Goal: Information Seeking & Learning: Learn about a topic

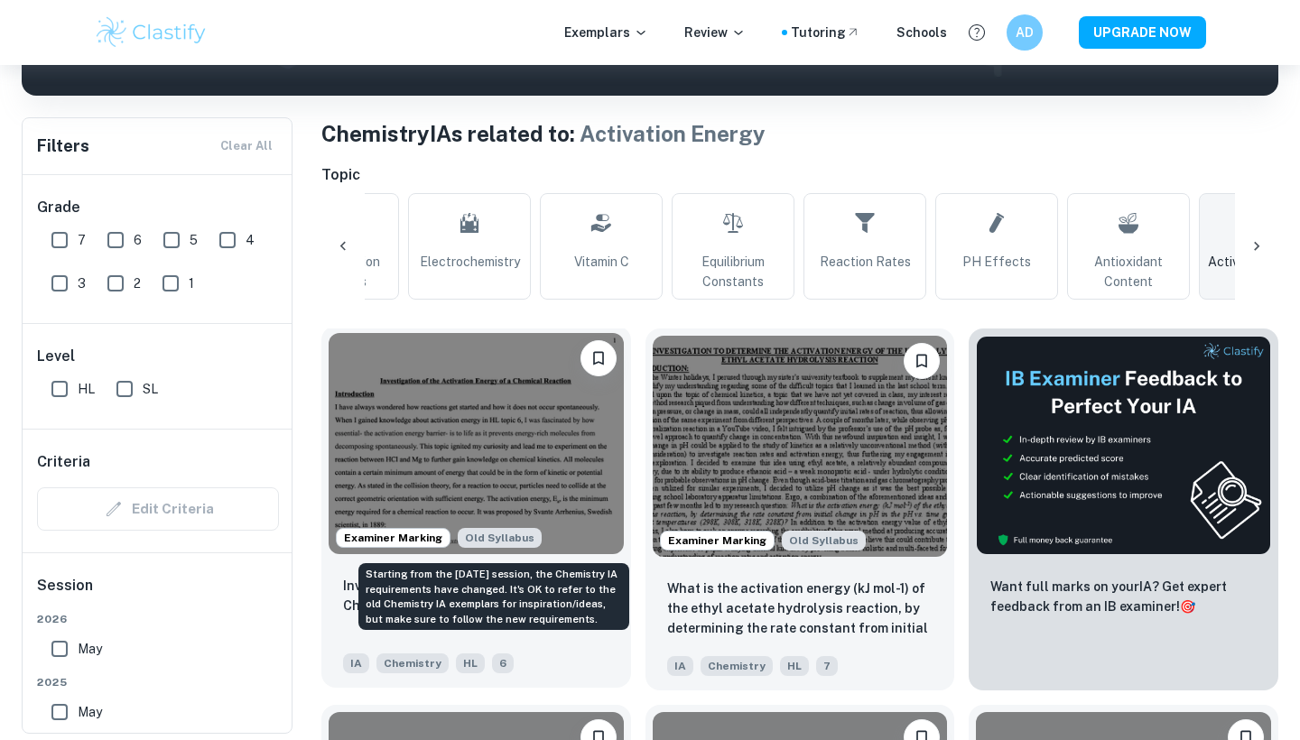
scroll to position [556, 0]
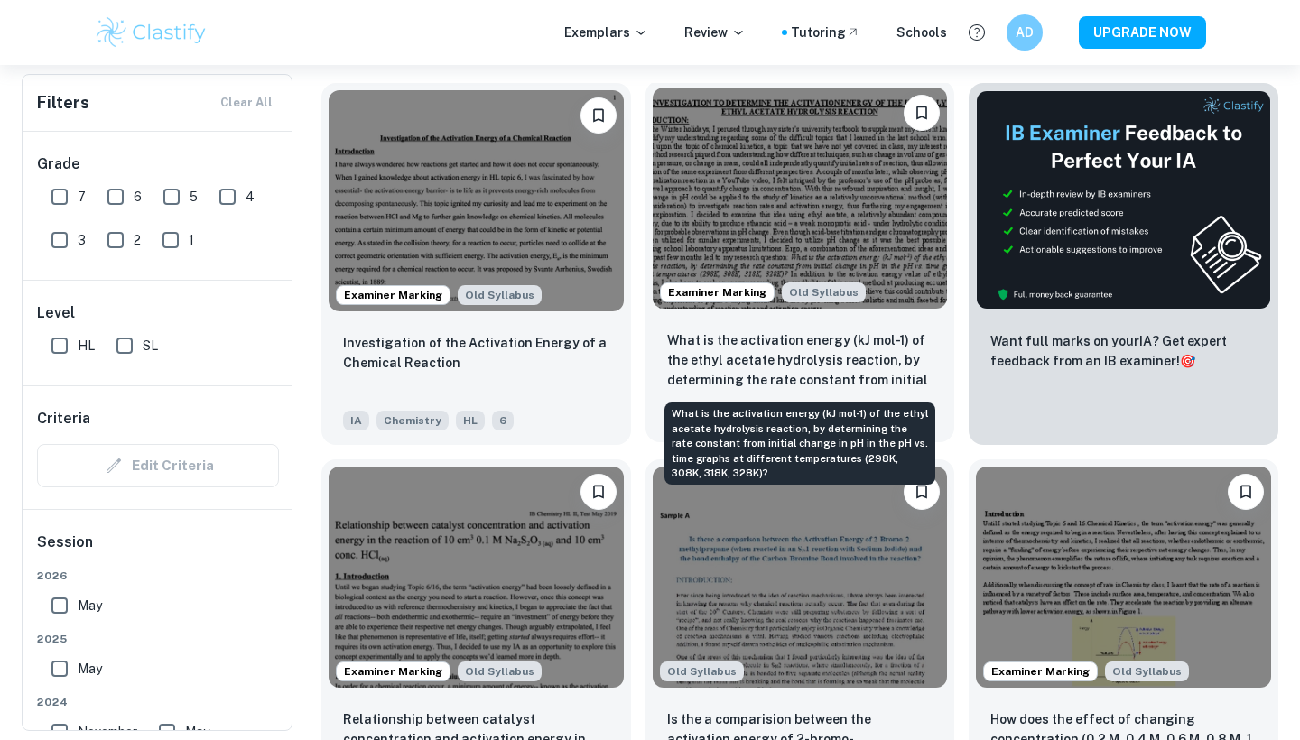
click at [724, 355] on p "What is the activation energy (kJ mol-1) of the ethyl acetate hydrolysis reacti…" at bounding box center [800, 360] width 266 height 61
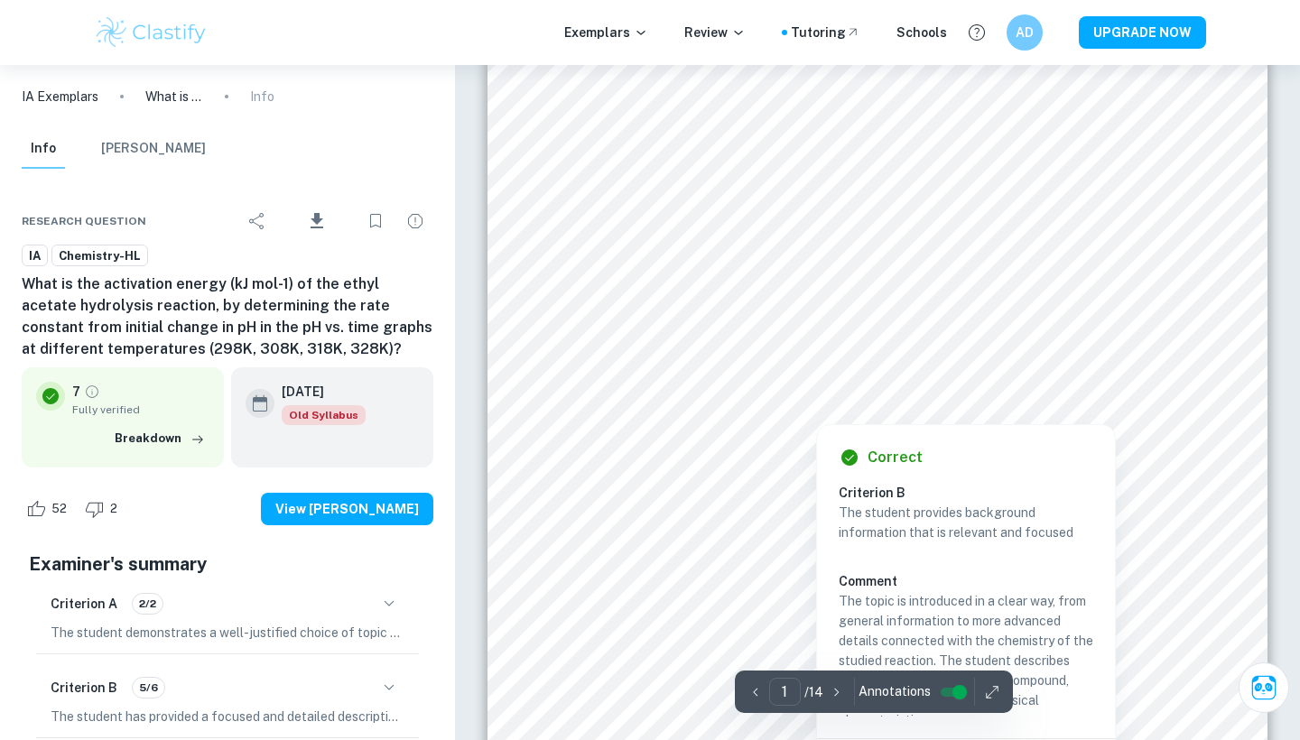
scroll to position [565, 0]
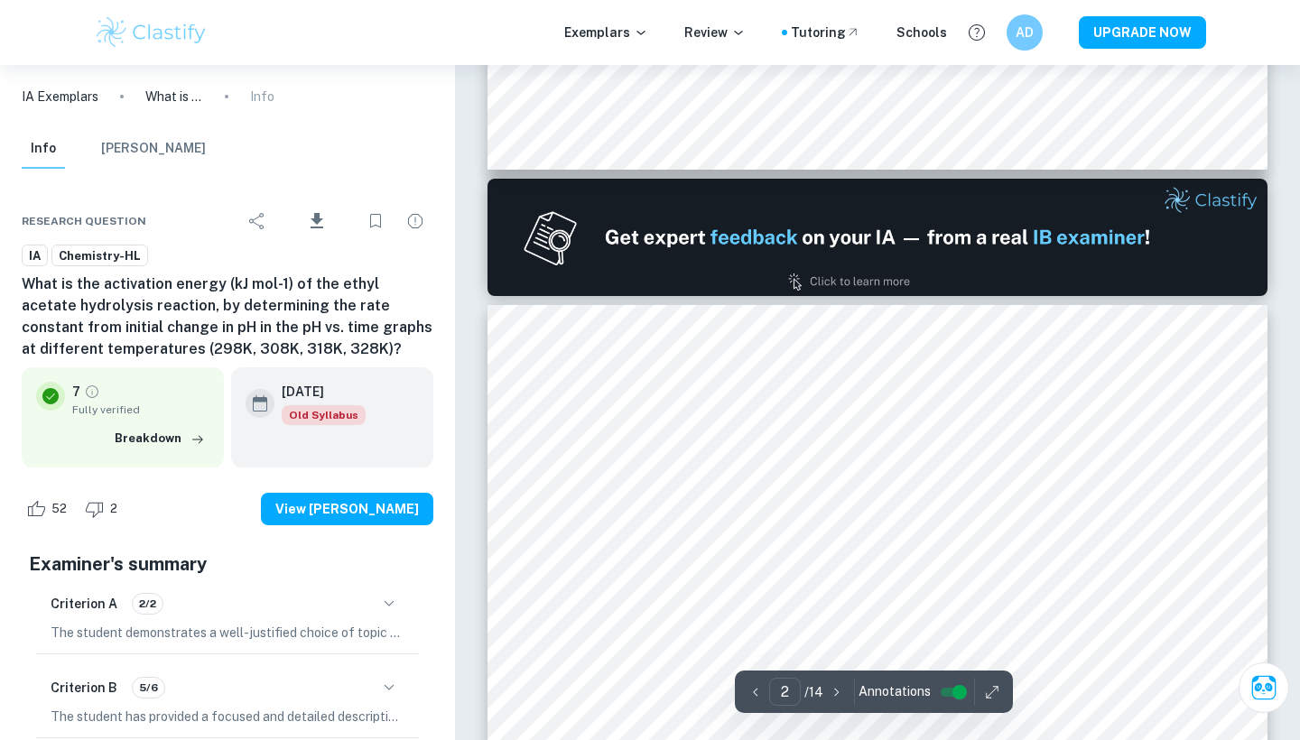
type input "1"
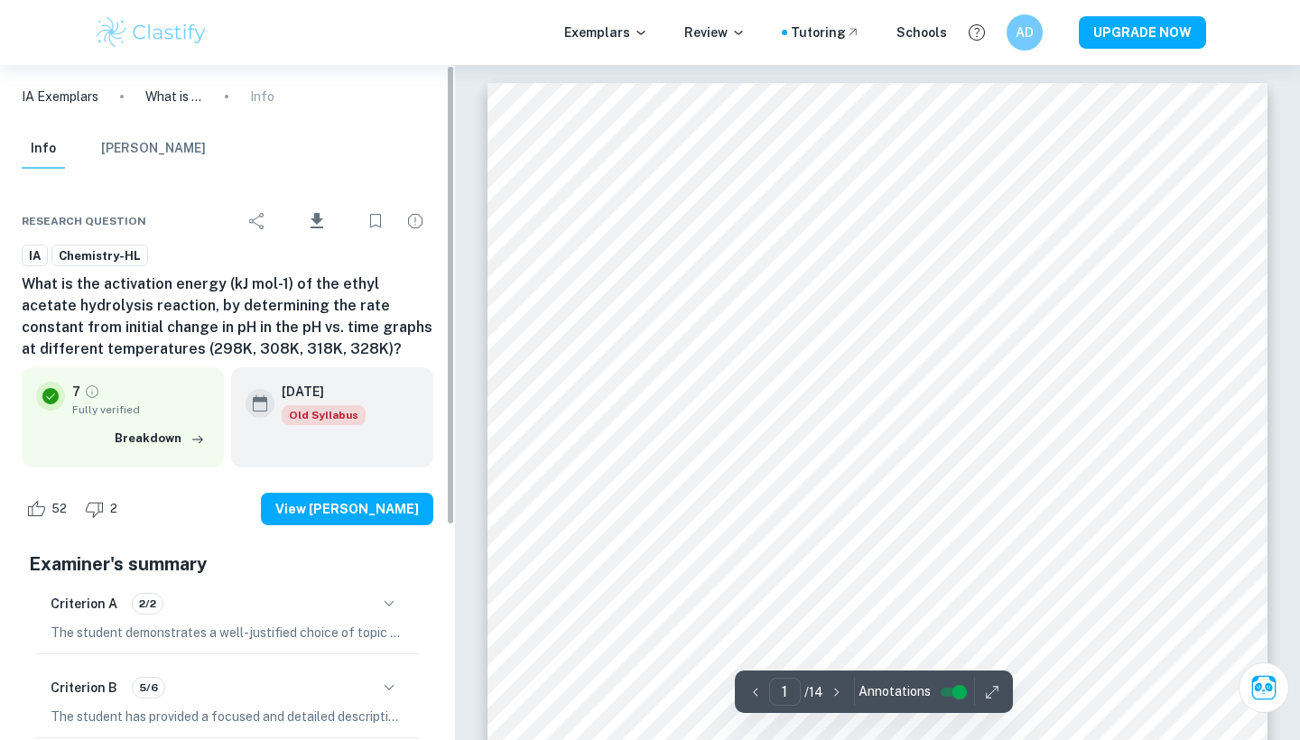
scroll to position [0, 0]
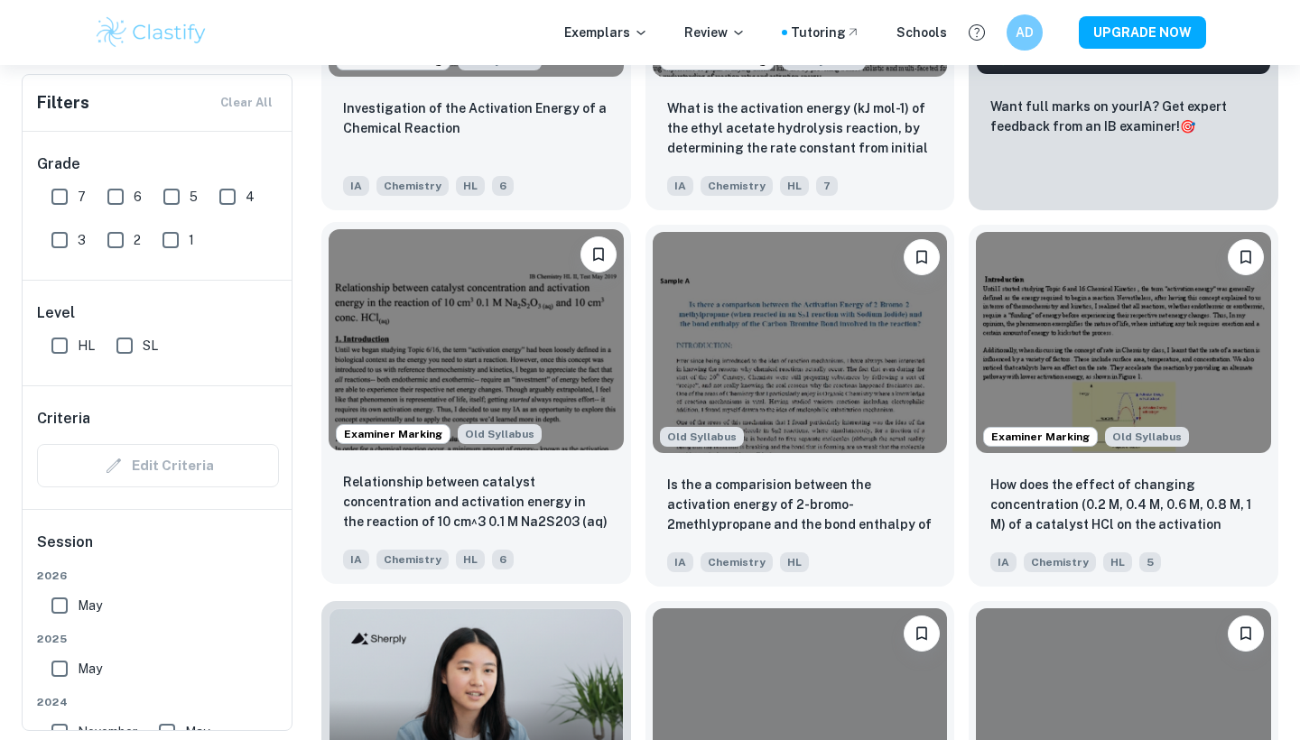
scroll to position [814, 0]
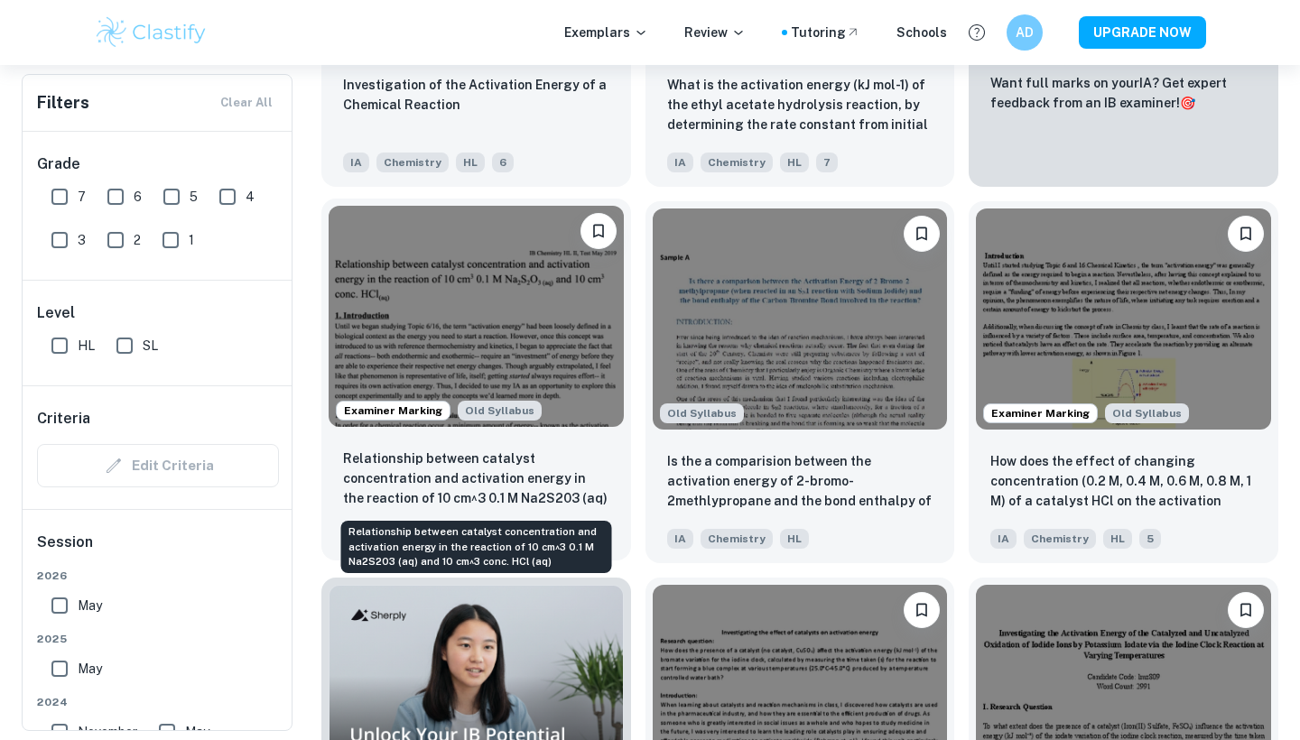
click at [532, 489] on p "Relationship between catalyst concentration and activation energy in the reacti…" at bounding box center [476, 479] width 266 height 61
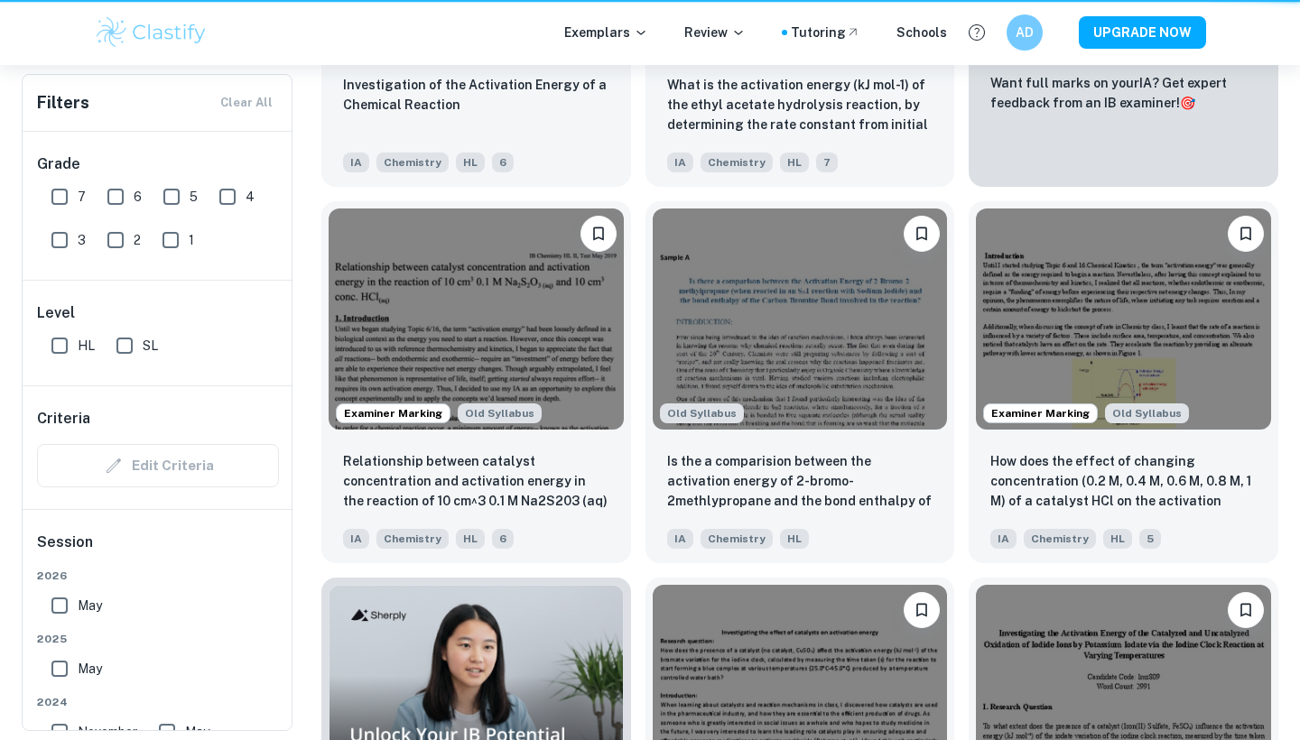
scroll to position [0, 748]
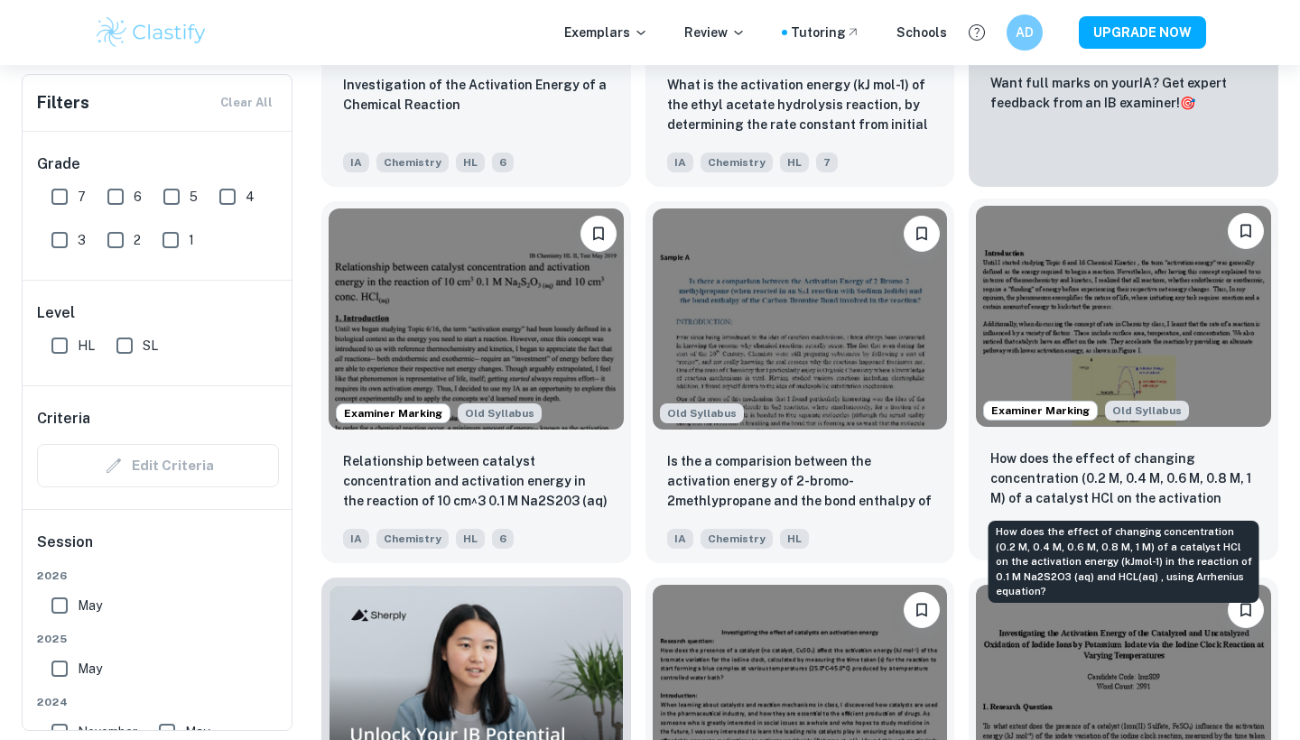
click at [1069, 484] on p "How does the effect of changing concentration (0.2 M, 0.4 M, 0.6 M, 0.8 M, 1 M)…" at bounding box center [1123, 479] width 266 height 61
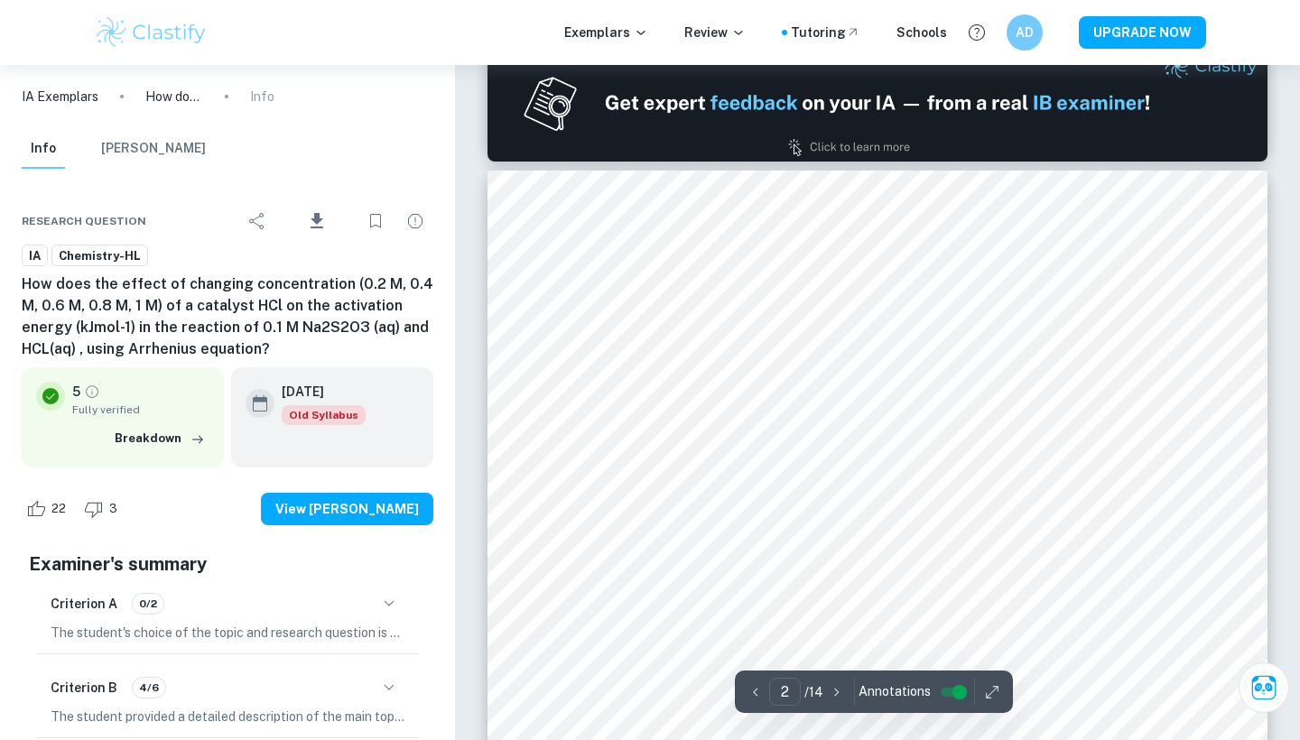
type input "1"
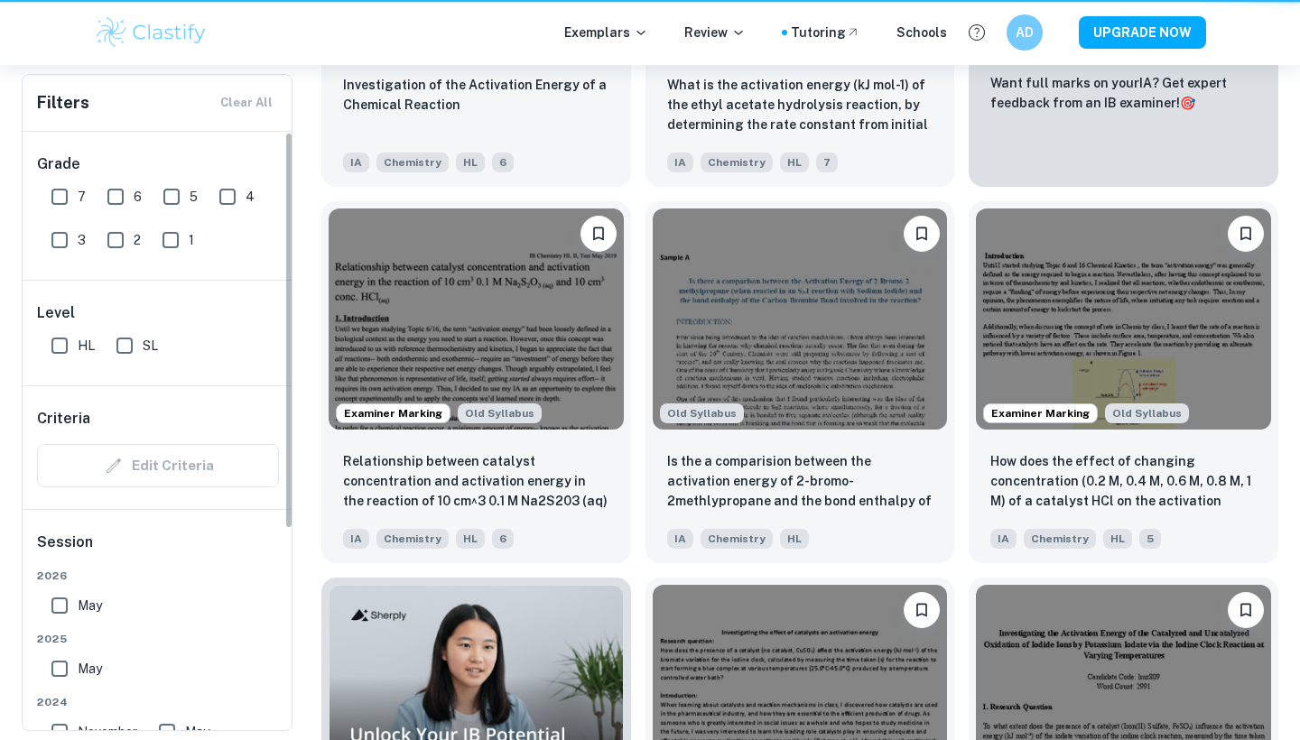
scroll to position [0, 748]
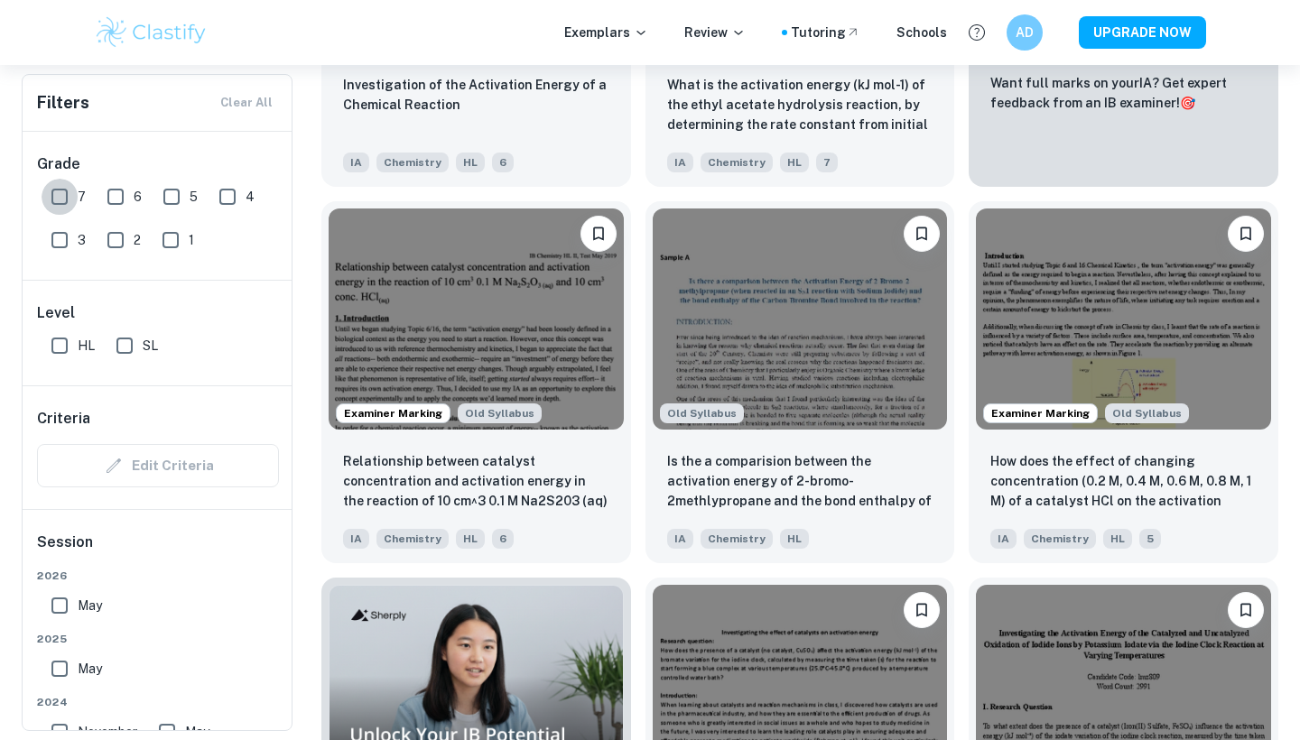
click at [70, 181] on input "7" at bounding box center [60, 197] width 36 height 36
checkbox input "true"
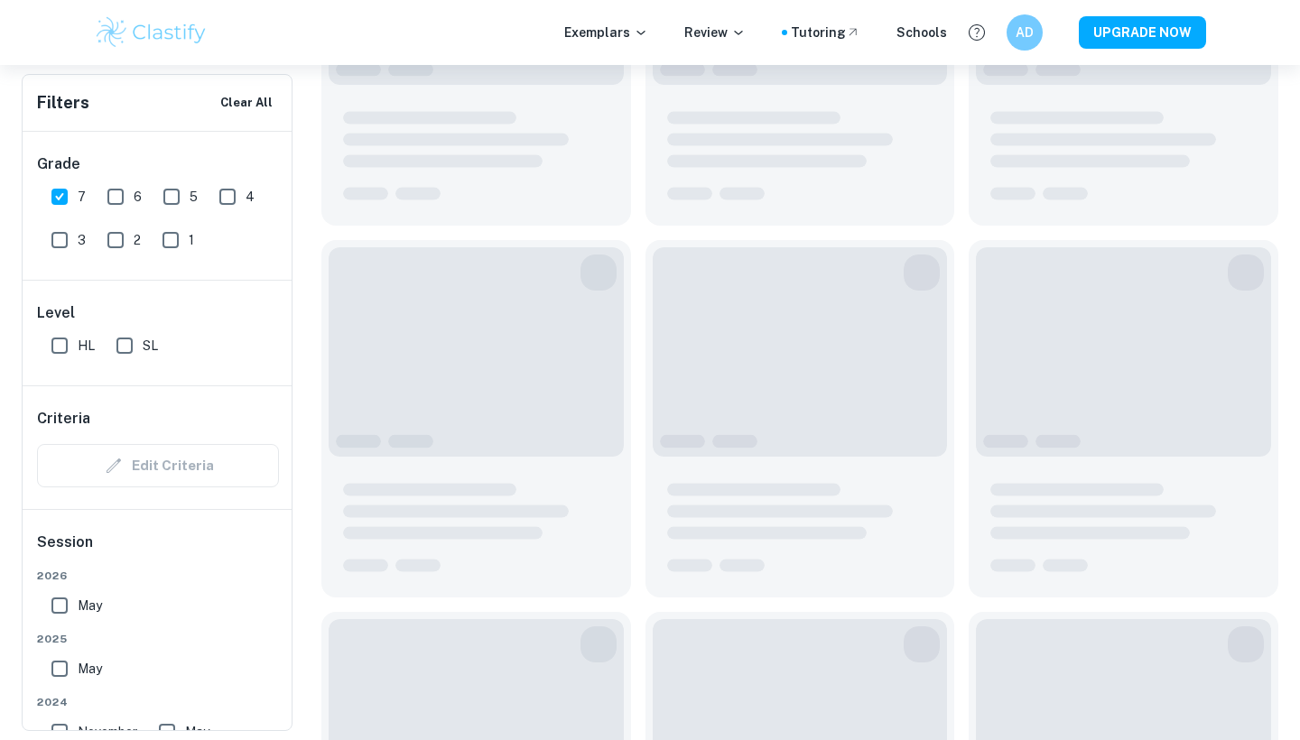
click at [58, 339] on input "HL" at bounding box center [60, 346] width 36 height 36
checkbox input "true"
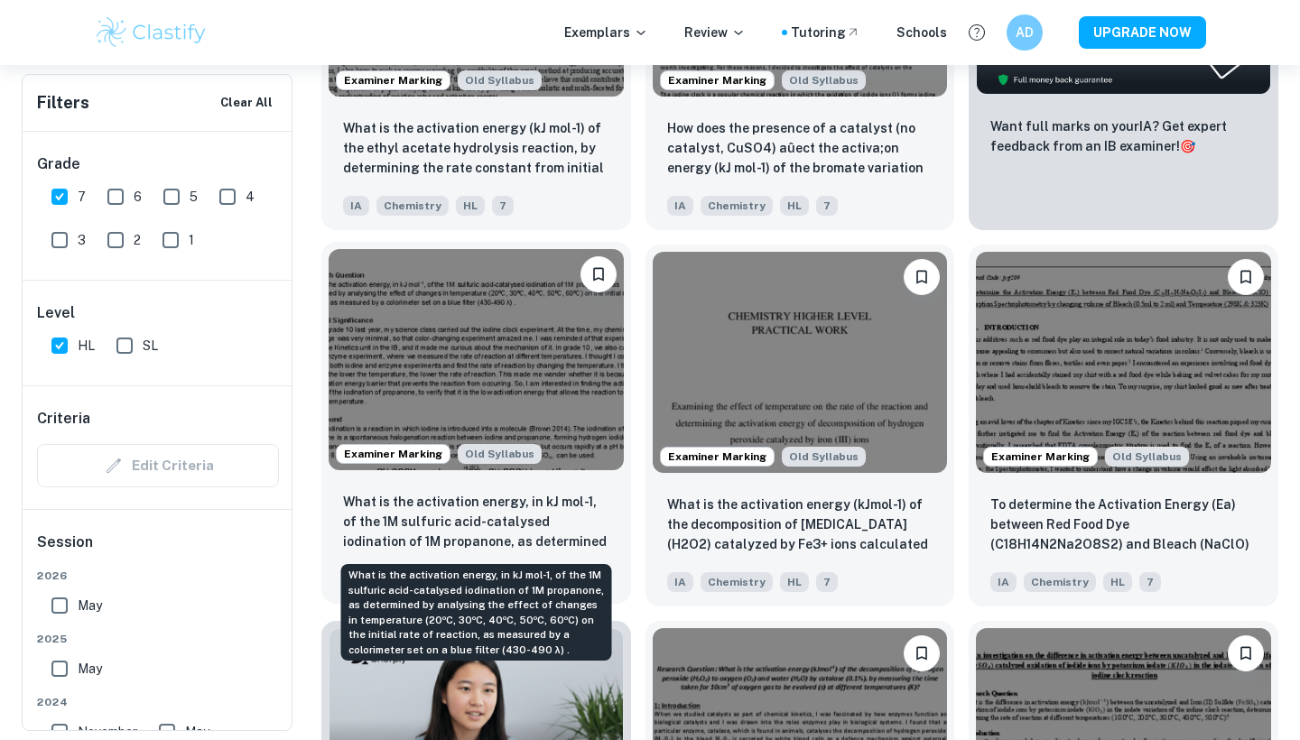
click at [555, 514] on p "What is the activation energy, in kJ mol-1, of the 1M sulfuric acid-catalysed i…" at bounding box center [476, 522] width 266 height 61
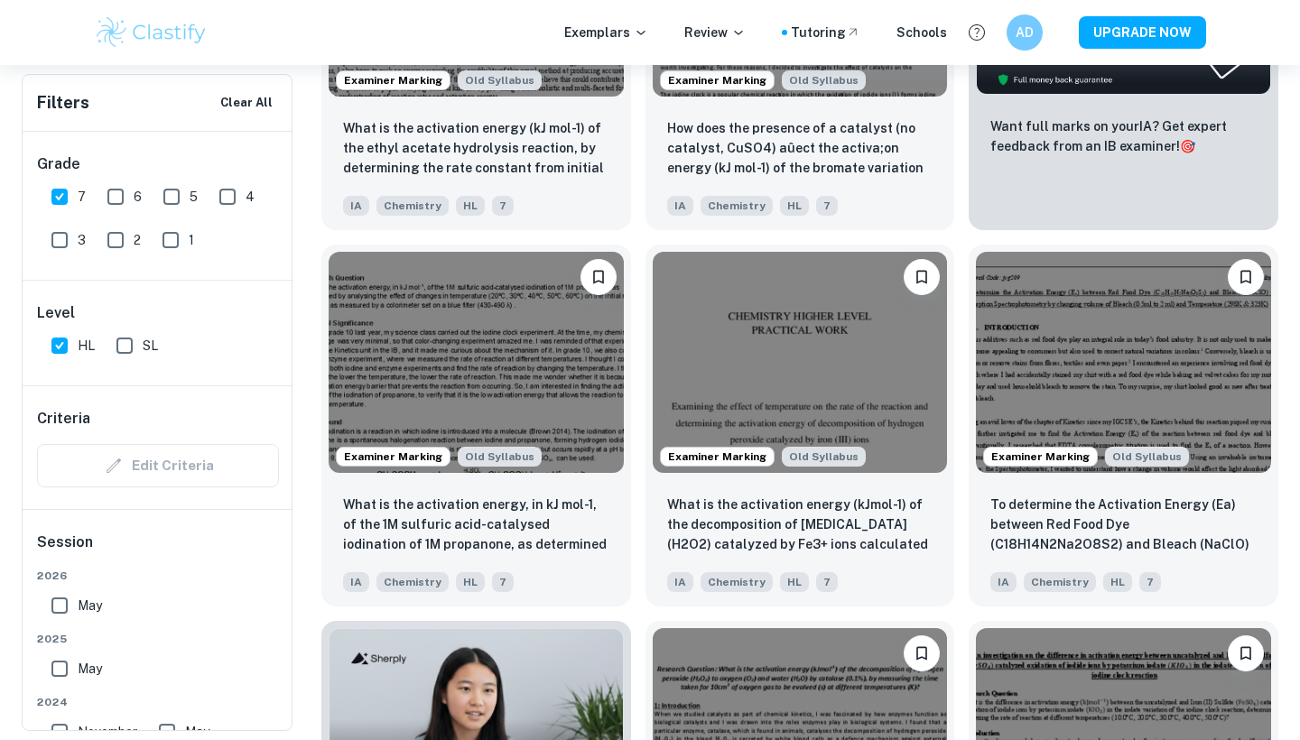
scroll to position [0, 748]
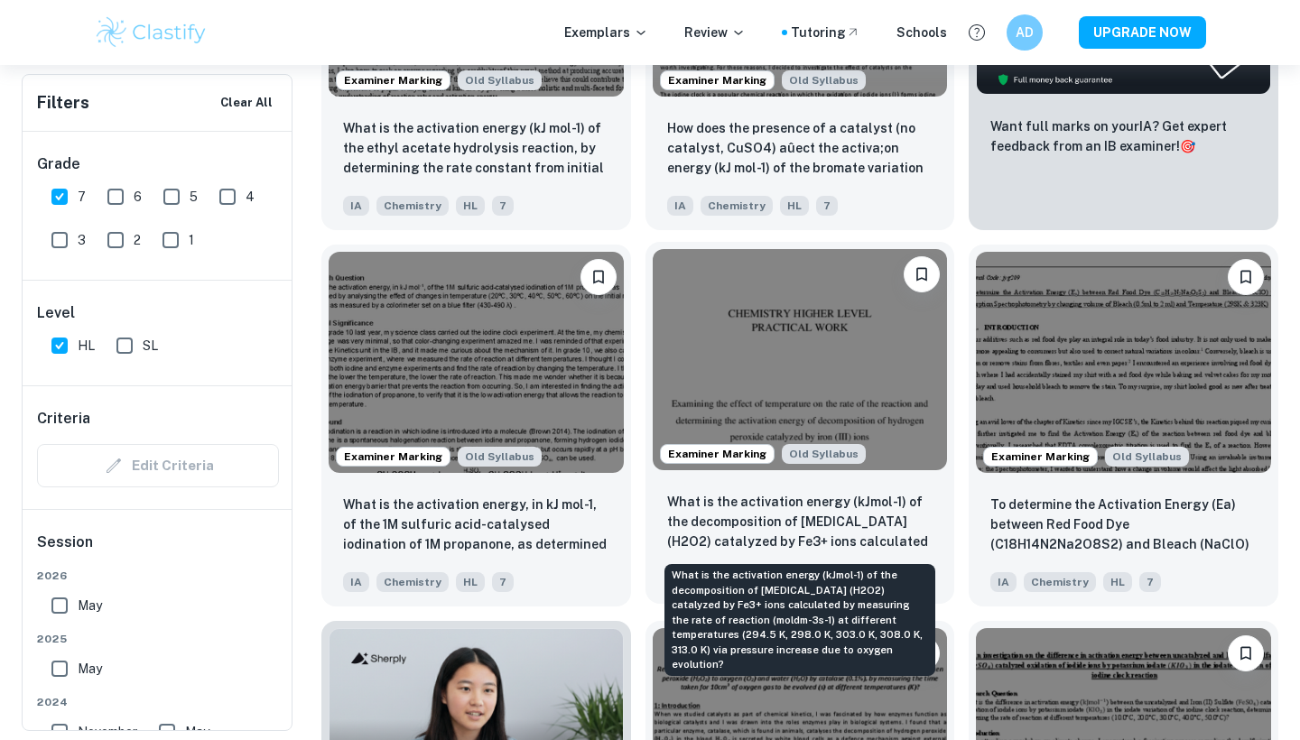
click at [841, 520] on p "What is the activation energy (kJmol-1) of the decomposition of [MEDICAL_DATA] …" at bounding box center [800, 522] width 266 height 61
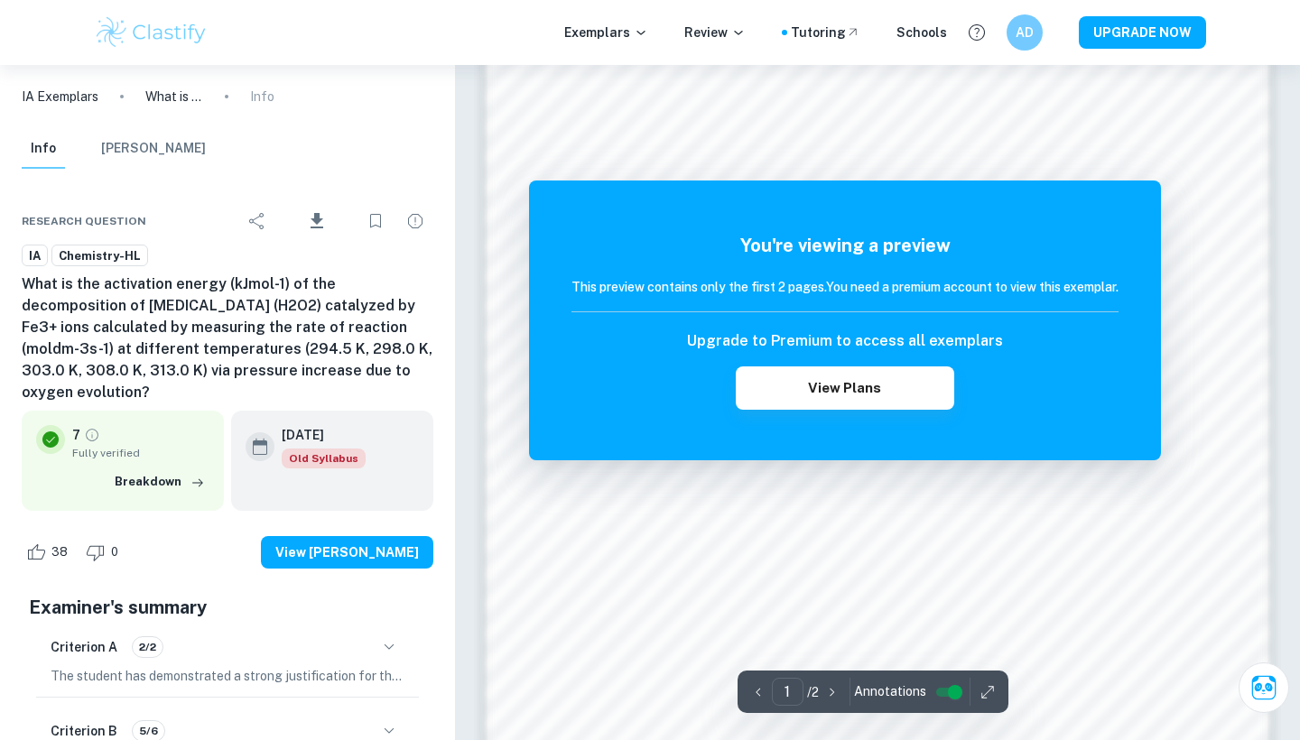
scroll to position [1296, 0]
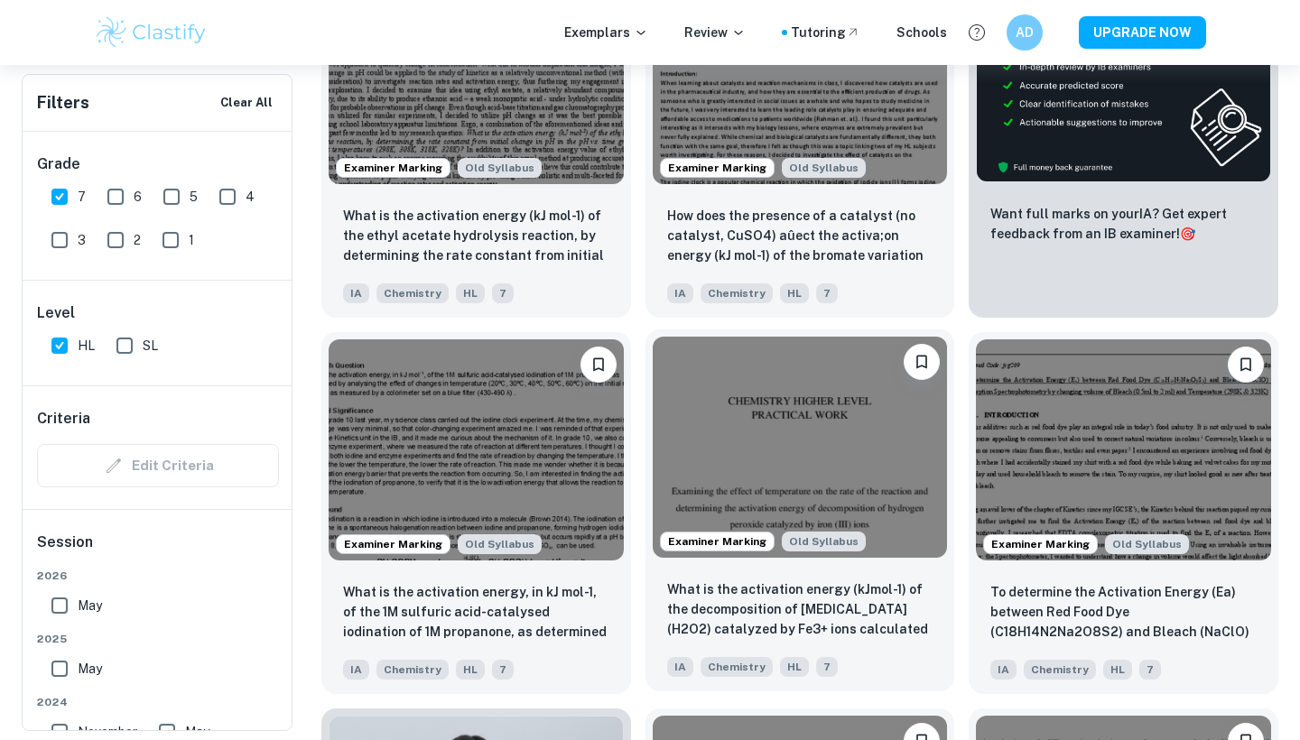
scroll to position [729, 0]
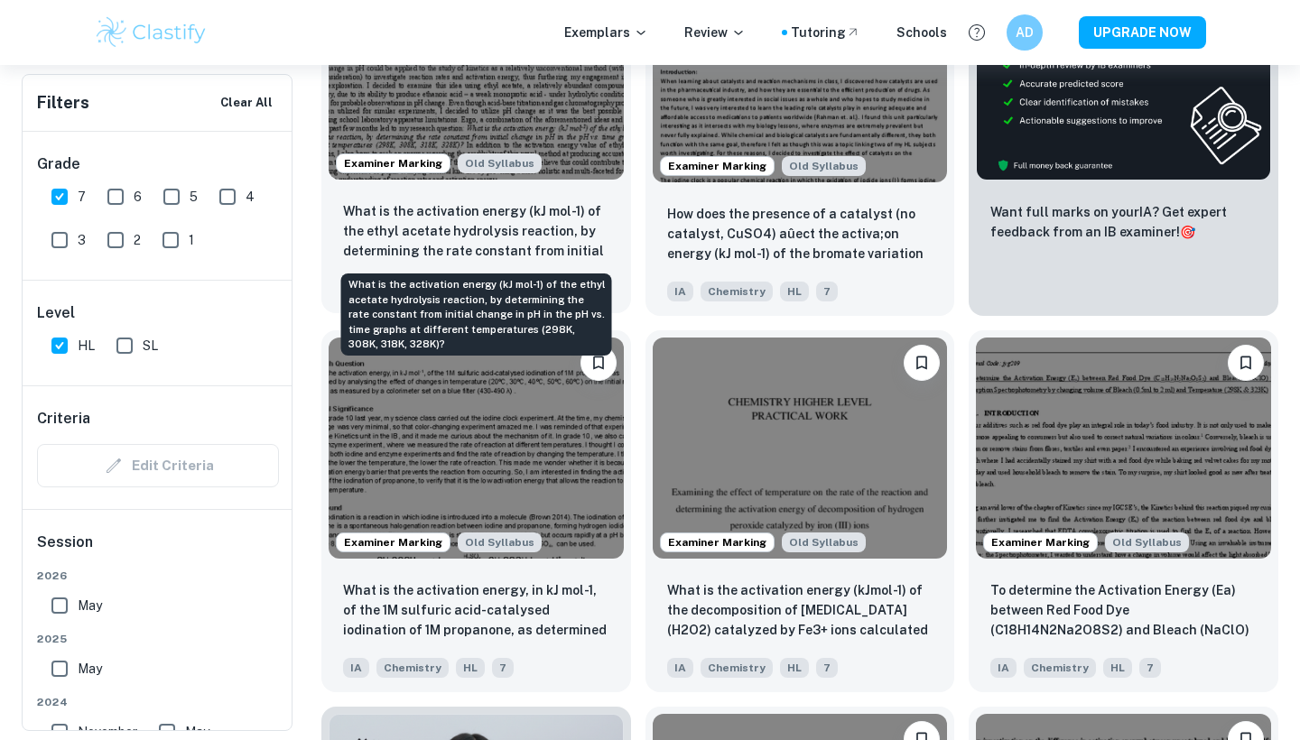
click at [493, 240] on p "What is the activation energy (kJ mol-1) of the ethyl acetate hydrolysis reacti…" at bounding box center [476, 231] width 266 height 61
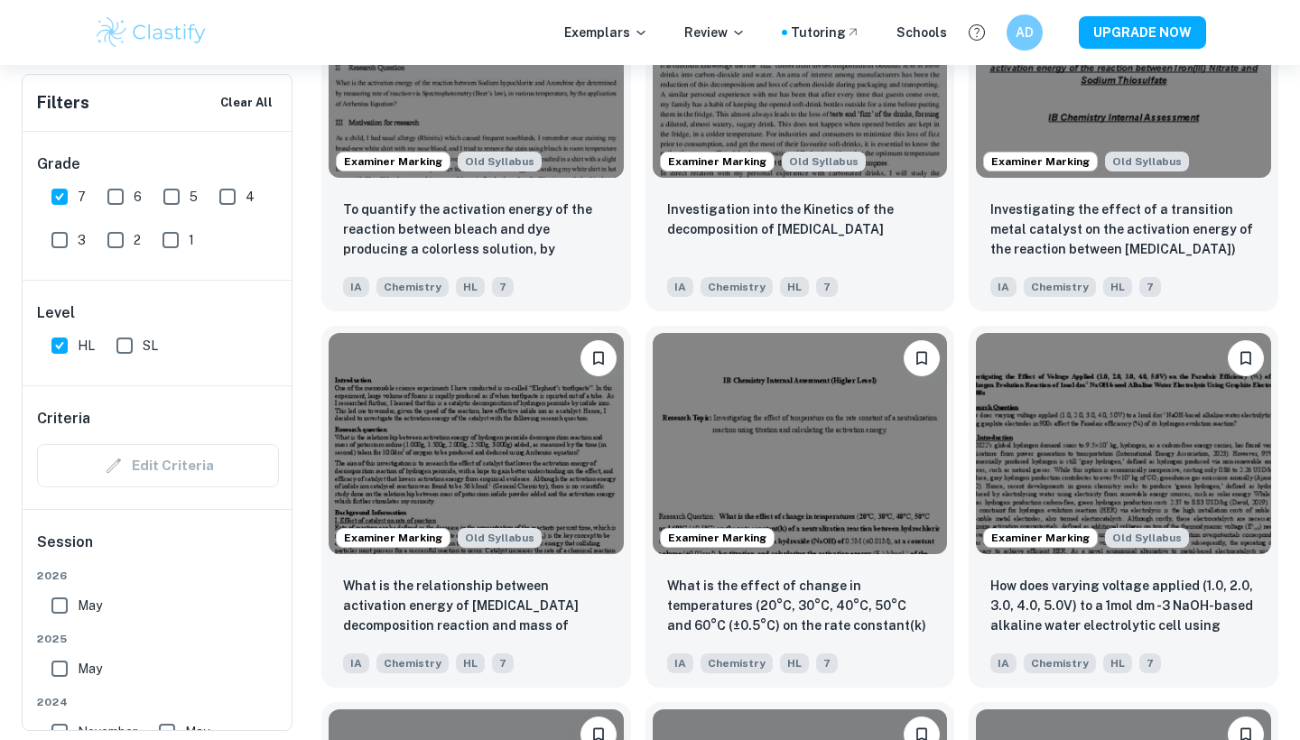
scroll to position [1871, 0]
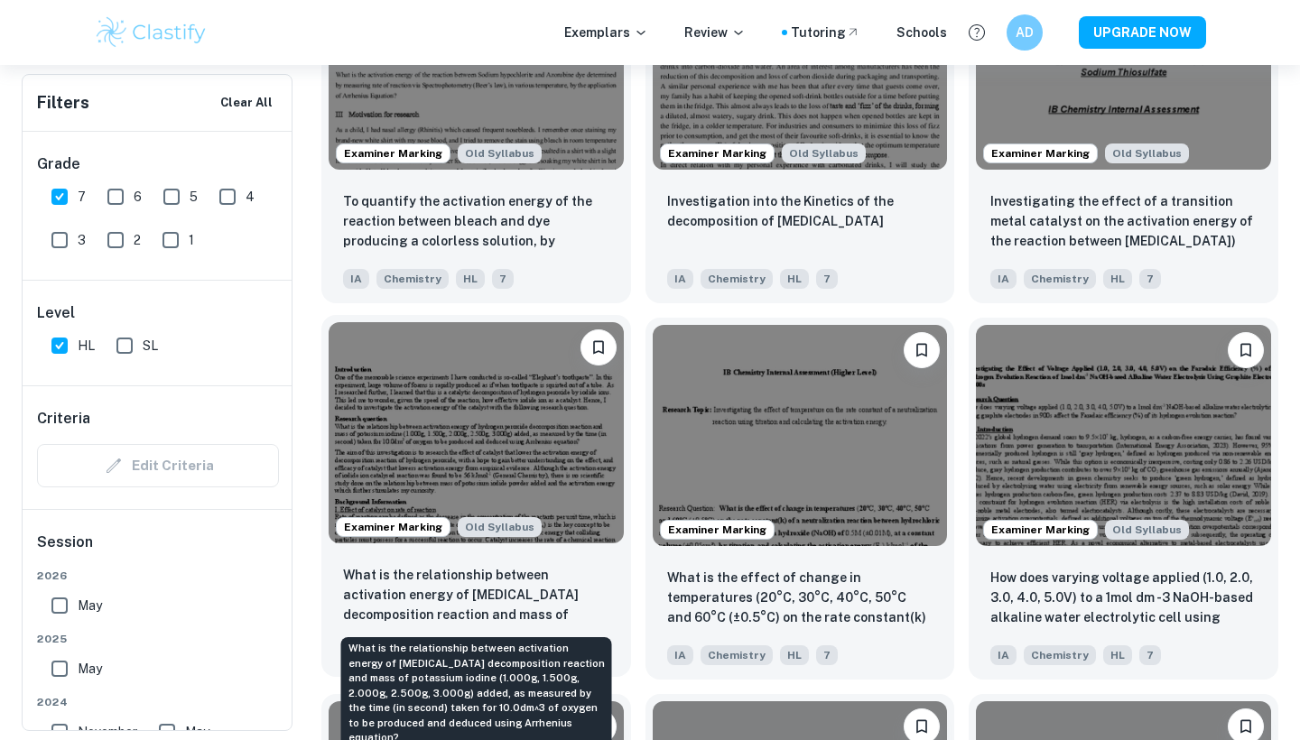
click at [462, 597] on p "What is the relationship between activation energy of [MEDICAL_DATA] decomposit…" at bounding box center [476, 595] width 266 height 61
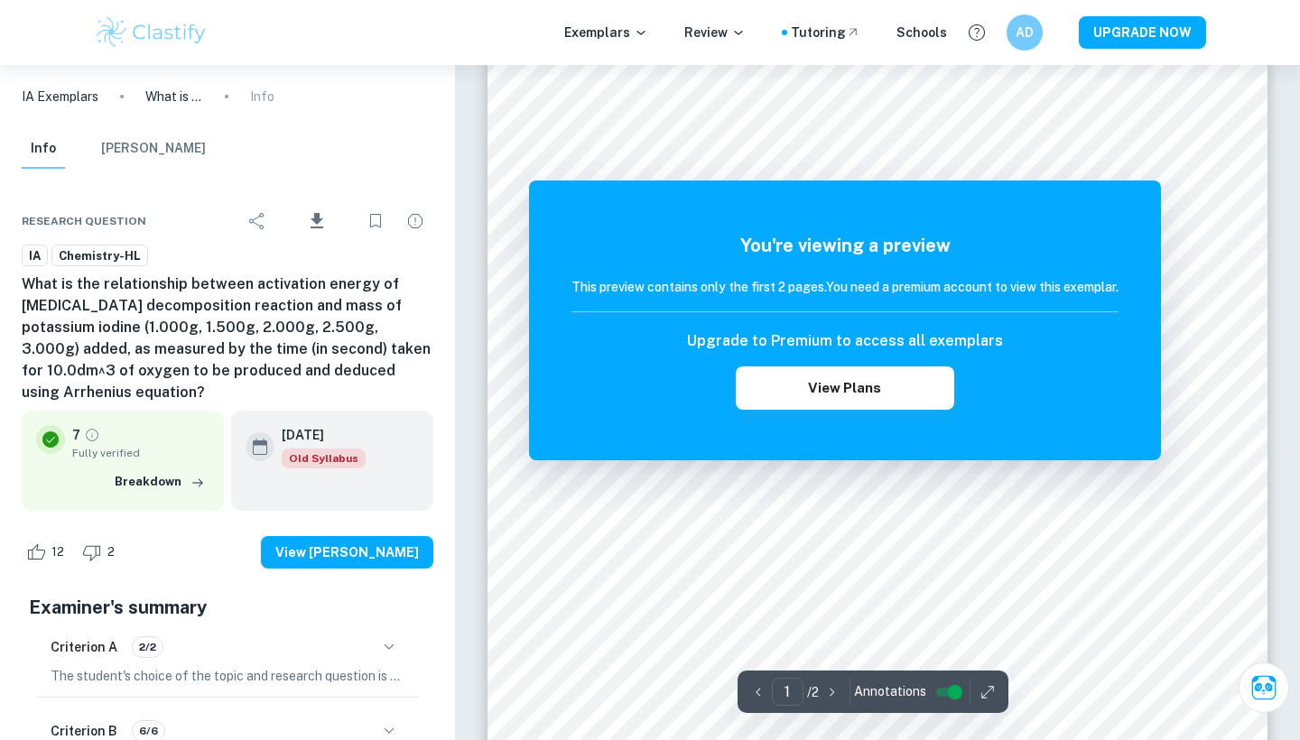
scroll to position [179, 0]
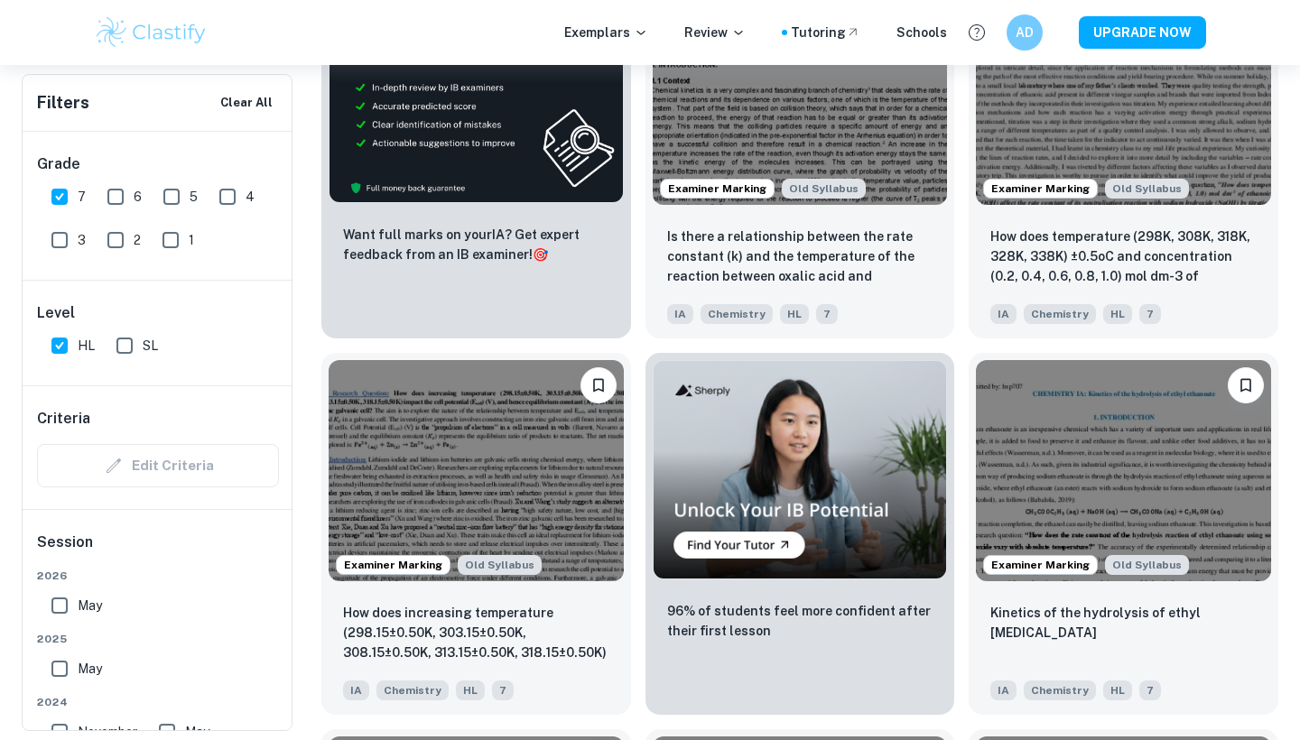
scroll to position [2967, 0]
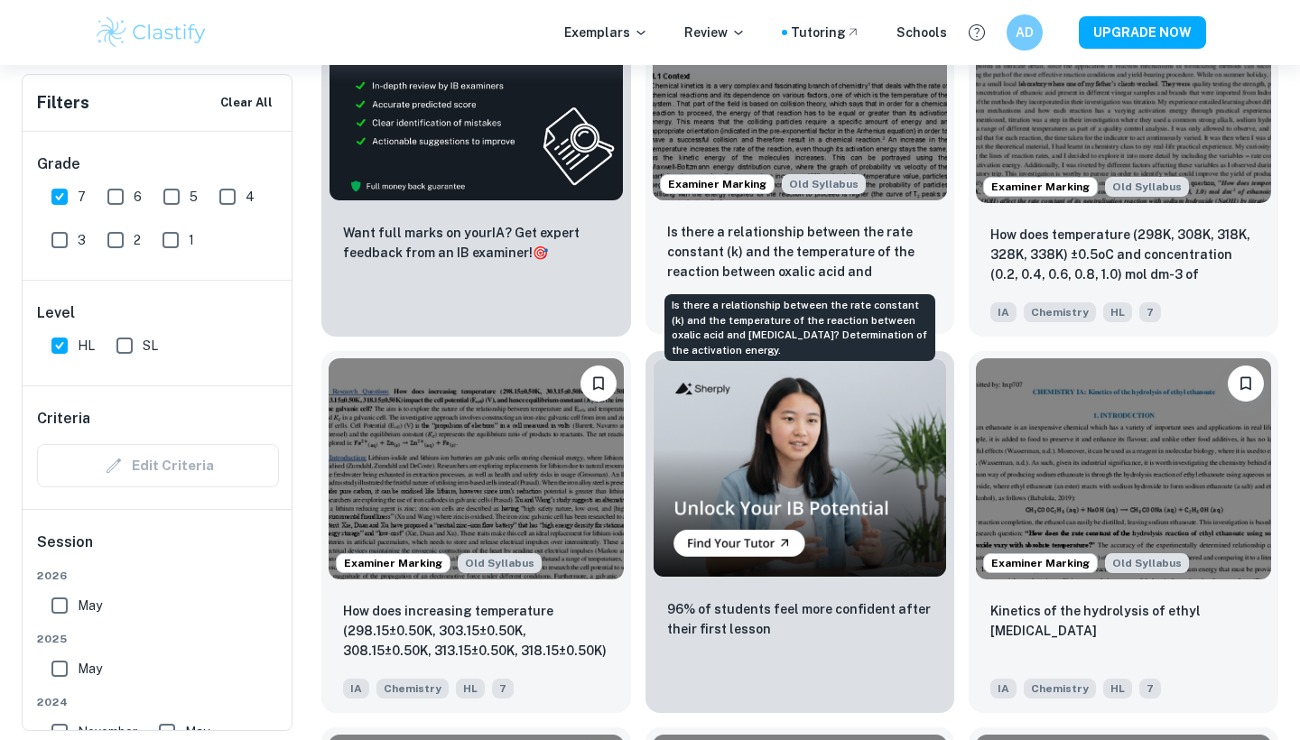
click at [869, 265] on p "Is there a relationship between the rate constant (k) and the temperature of th…" at bounding box center [800, 252] width 266 height 61
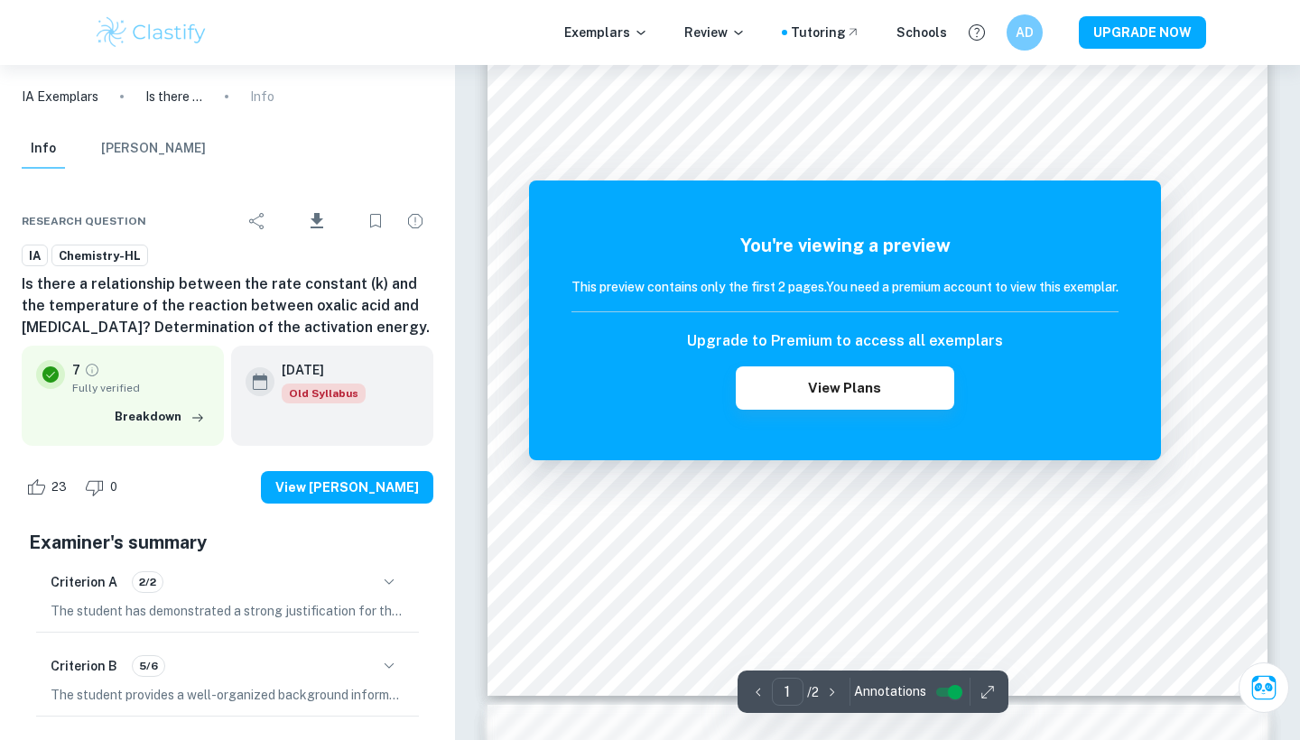
scroll to position [509, 0]
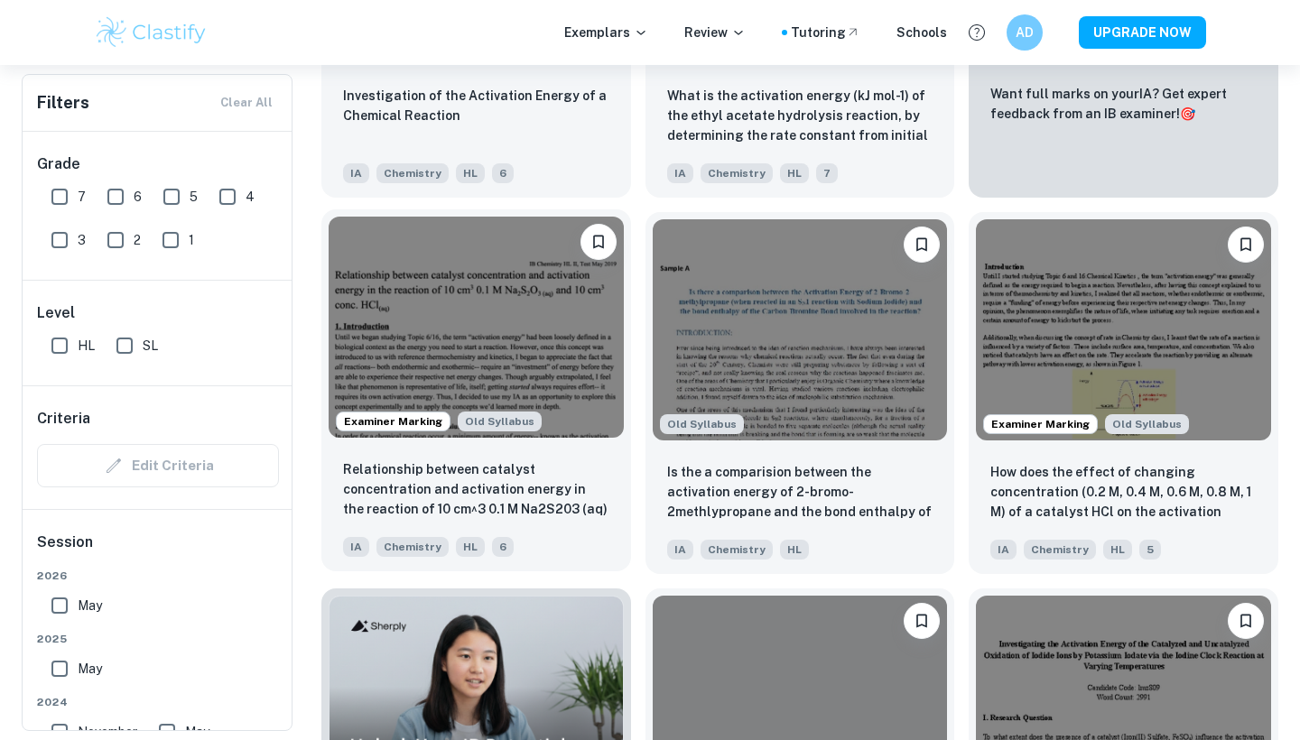
scroll to position [0, 748]
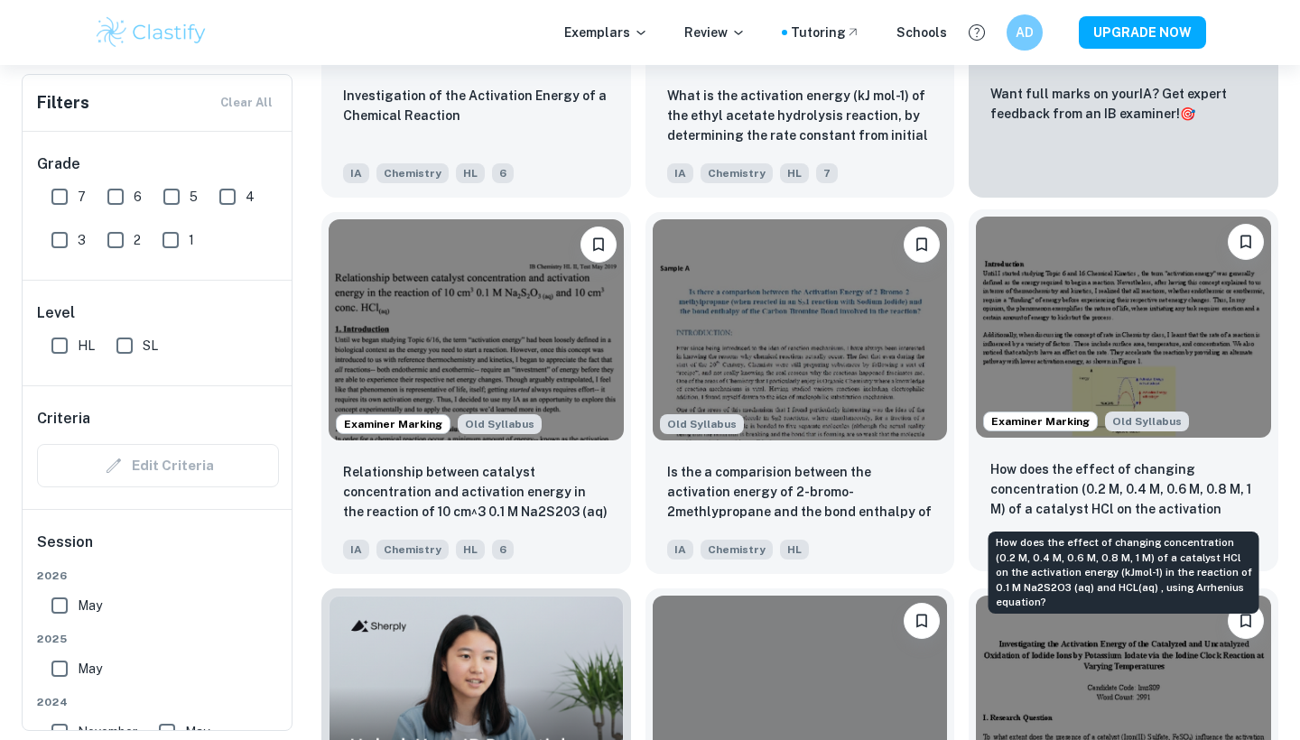
click at [1120, 500] on p "How does the effect of changing concentration (0.2 M, 0.4 M, 0.6 M, 0.8 M, 1 M)…" at bounding box center [1123, 490] width 266 height 61
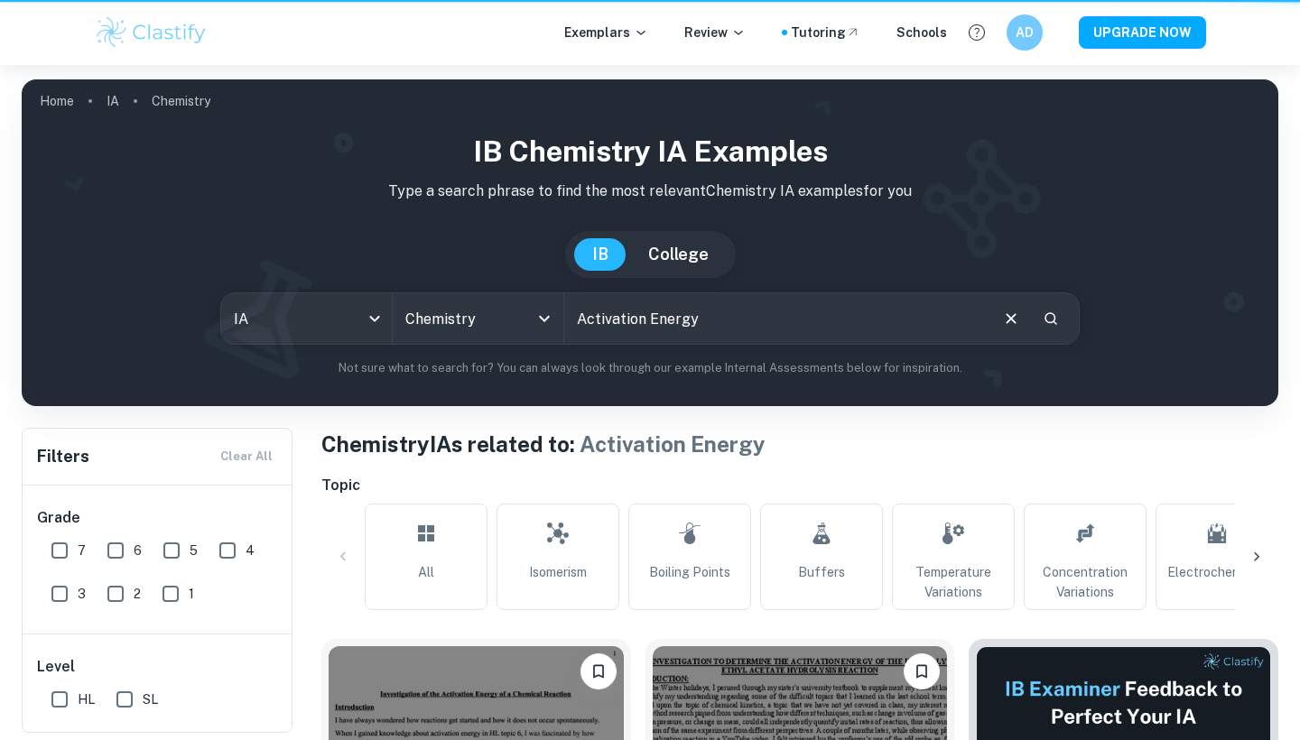
scroll to position [0, 748]
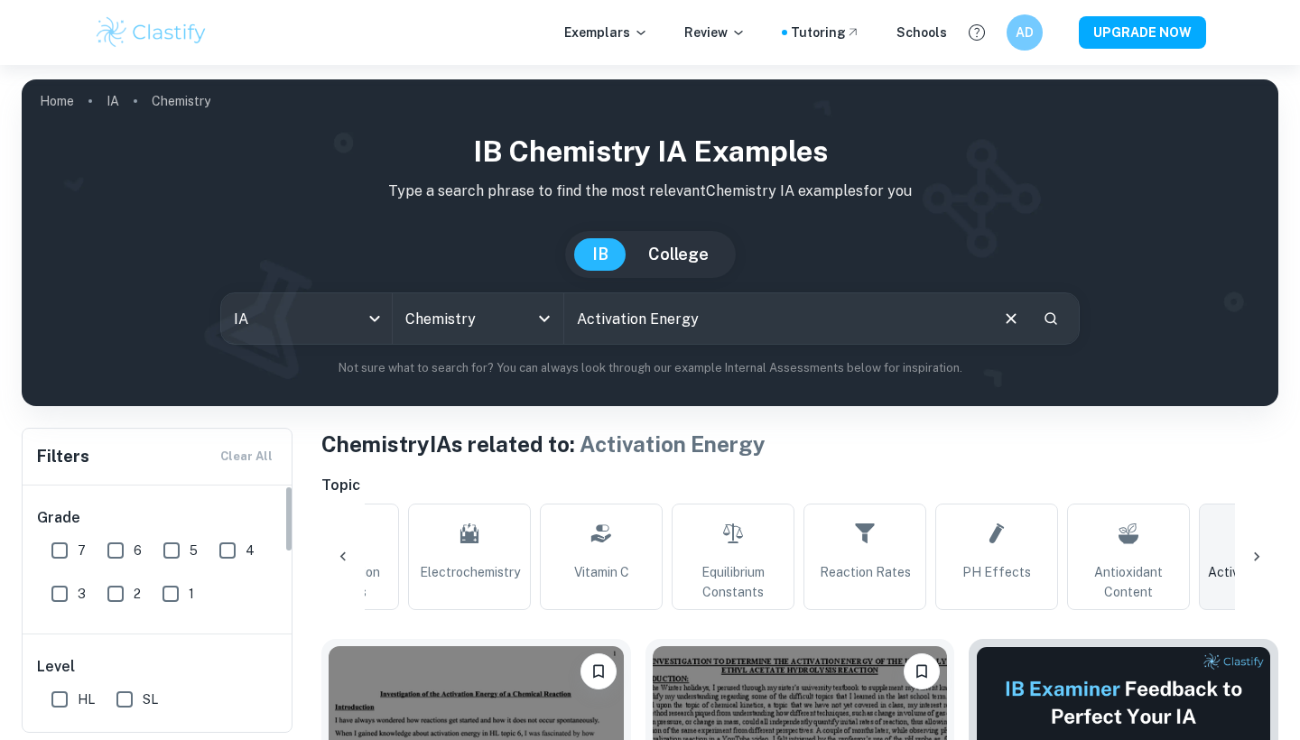
click at [44, 544] on input "7" at bounding box center [60, 551] width 36 height 36
checkbox input "true"
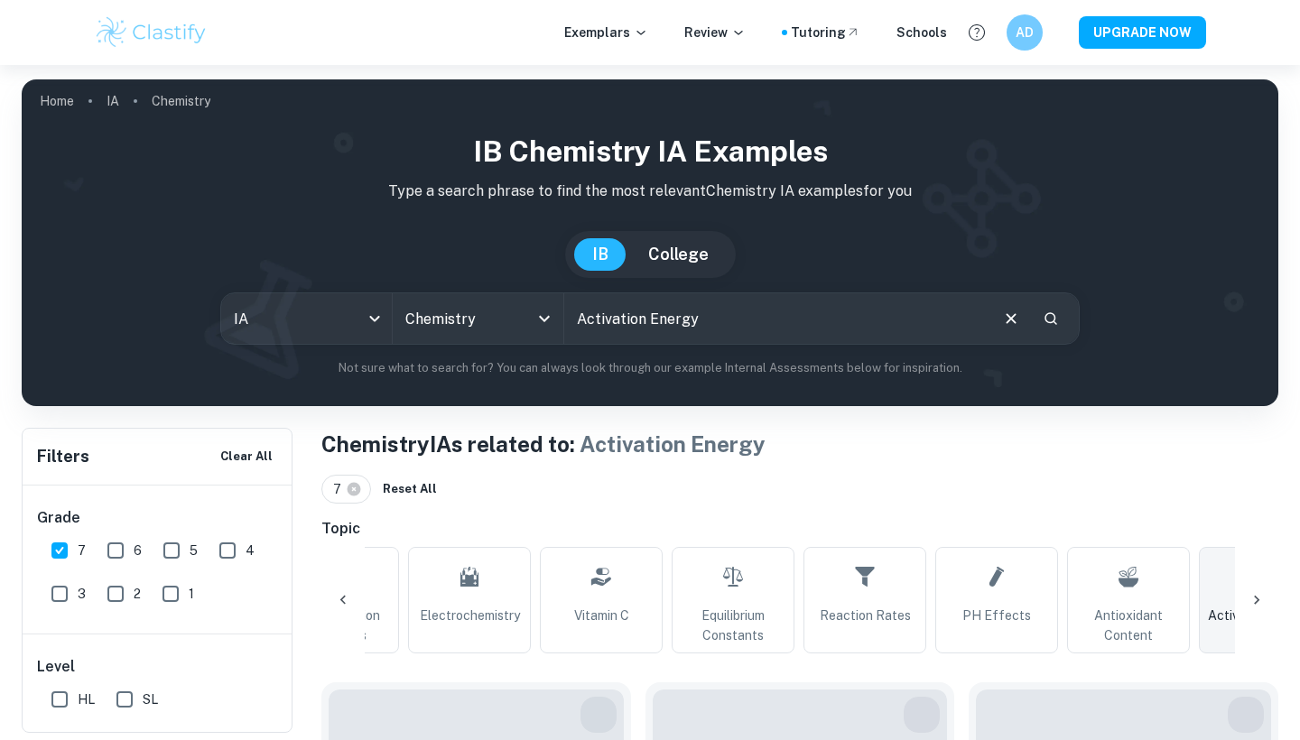
click at [67, 696] on input "HL" at bounding box center [60, 700] width 36 height 36
checkbox input "true"
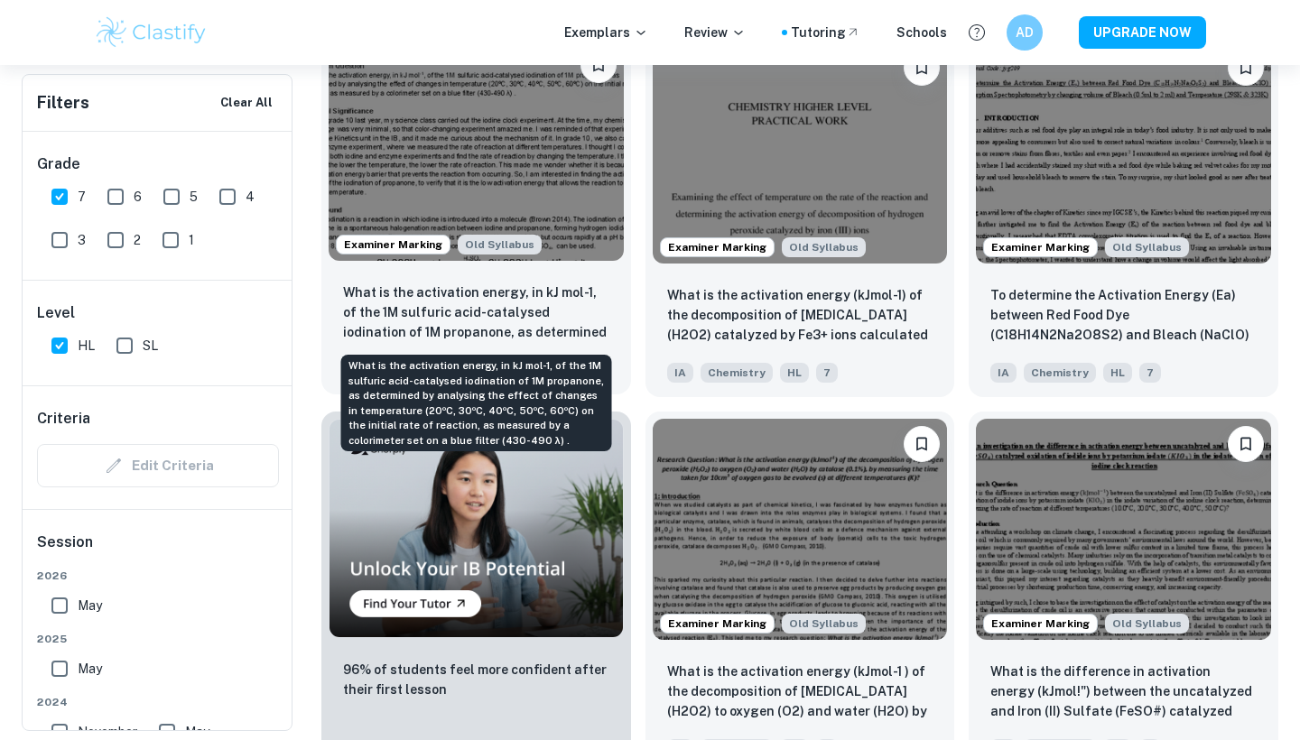
scroll to position [1023, 0]
click at [528, 208] on img at bounding box center [476, 151] width 295 height 221
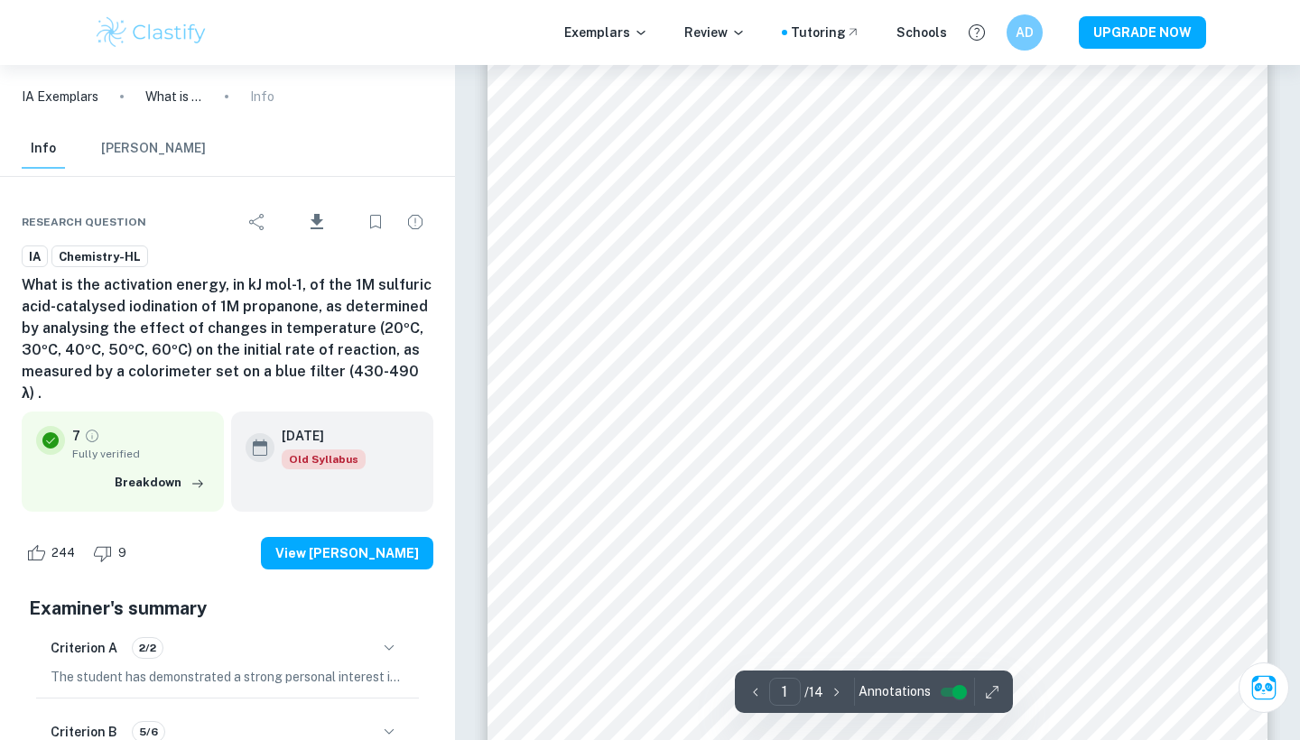
scroll to position [160, 0]
